Goal: Task Accomplishment & Management: Manage account settings

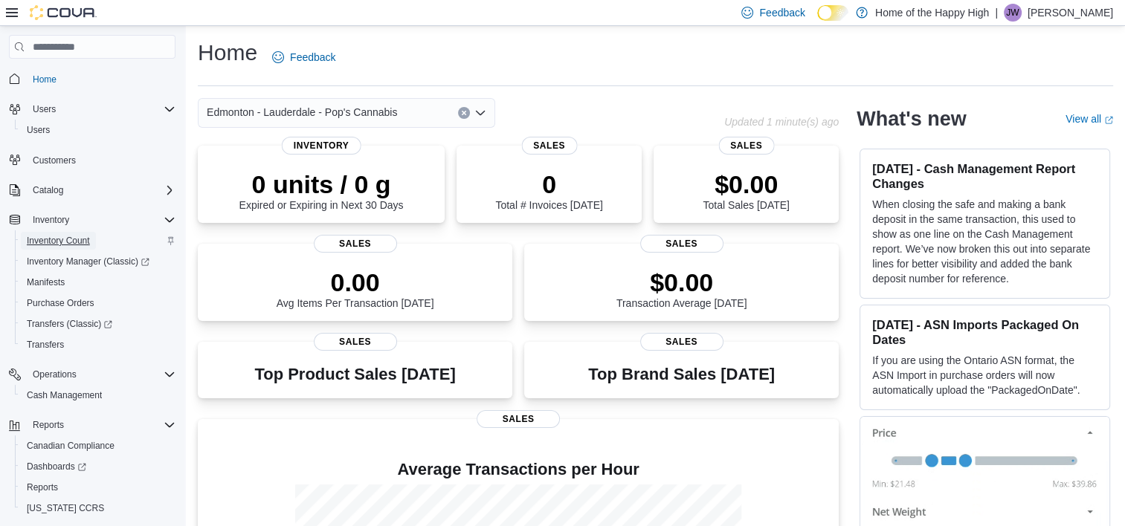
click at [63, 242] on span "Inventory Count" at bounding box center [58, 241] width 63 height 12
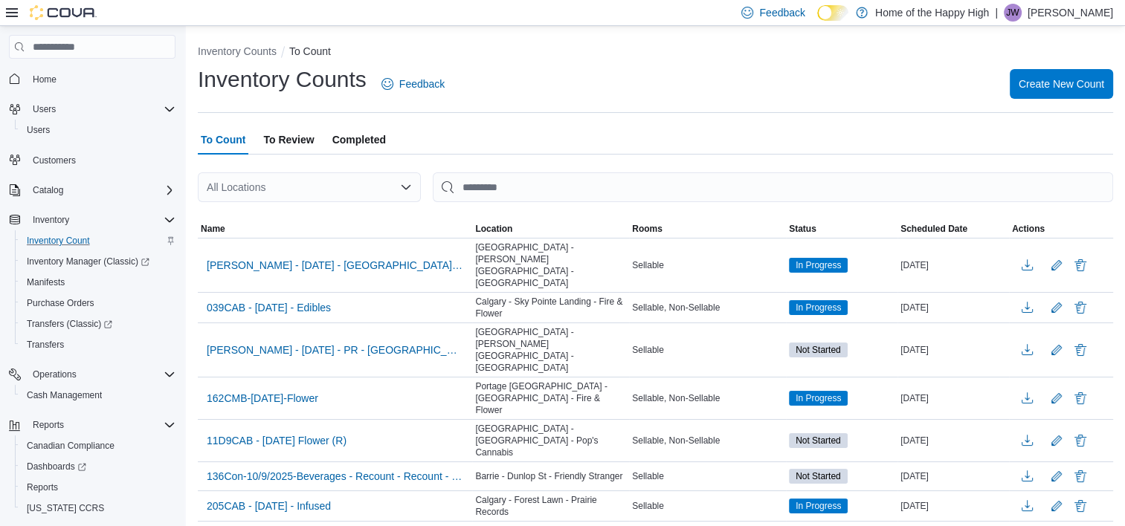
click at [400, 187] on icon "Open list of options" at bounding box center [406, 187] width 12 height 12
type input "****"
click at [361, 211] on span "Edmonton - Lauderdale - Pop's Cannabis" at bounding box center [365, 212] width 190 height 15
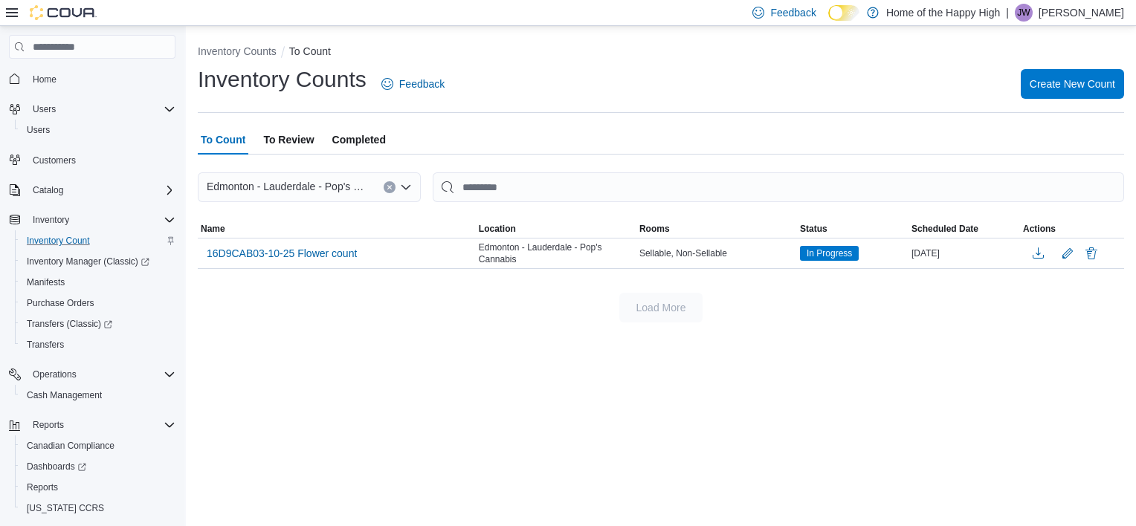
click at [1114, 8] on p "Jacki Willier" at bounding box center [1082, 13] width 86 height 18
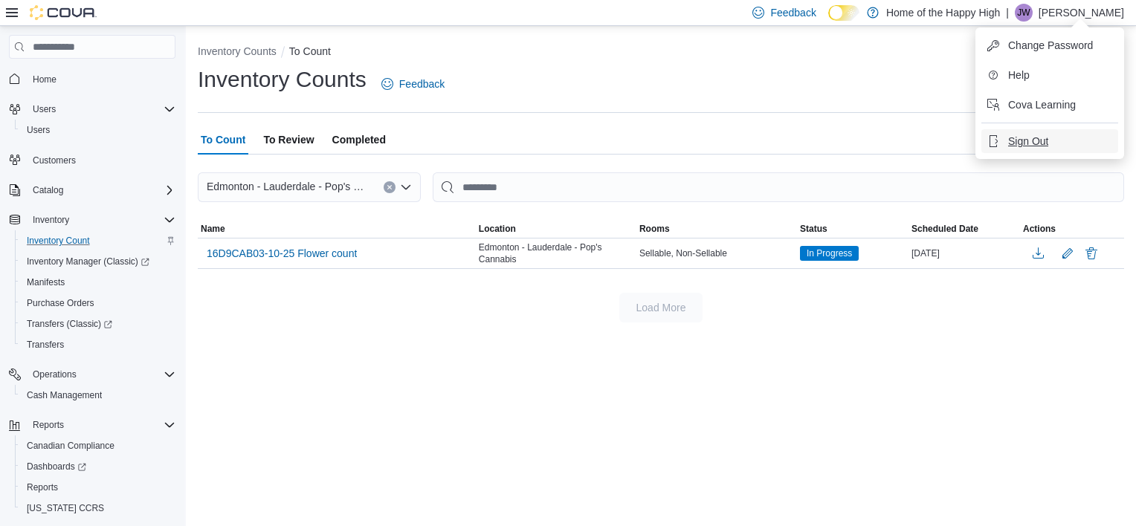
click at [1031, 137] on span "Sign Out" at bounding box center [1028, 141] width 40 height 15
